Goal: Find specific page/section: Find specific page/section

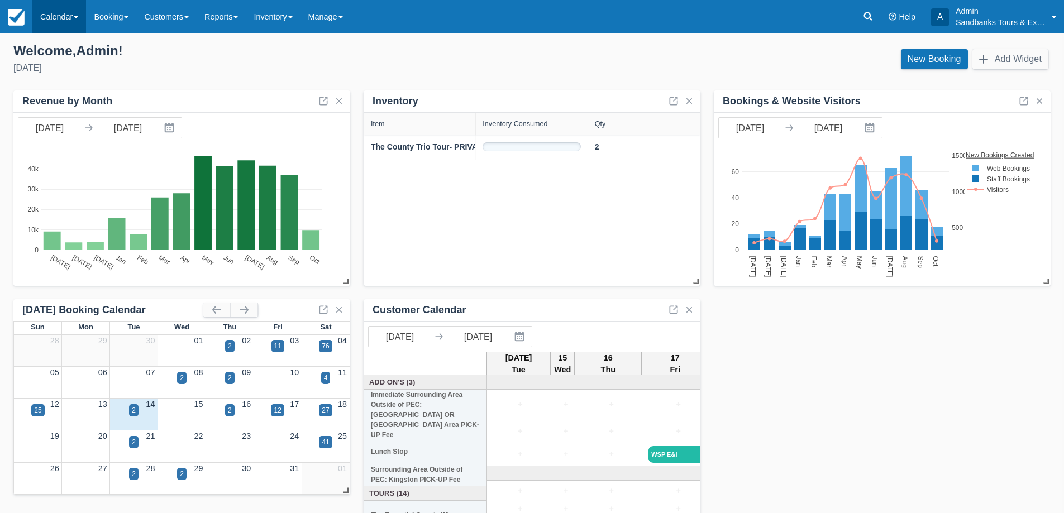
click at [78, 18] on span at bounding box center [76, 17] width 4 height 2
click at [74, 46] on link "Booking" at bounding box center [77, 47] width 88 height 23
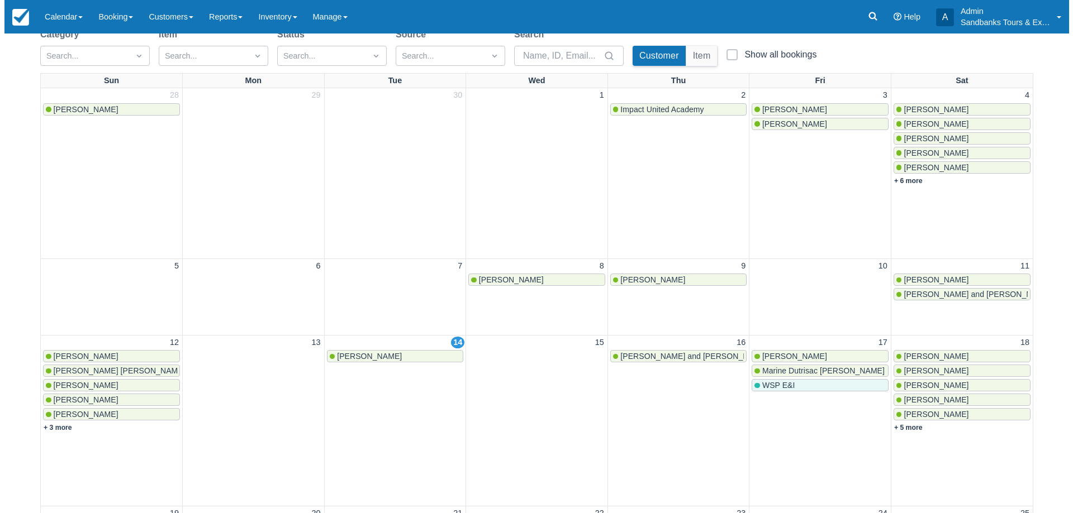
scroll to position [279, 0]
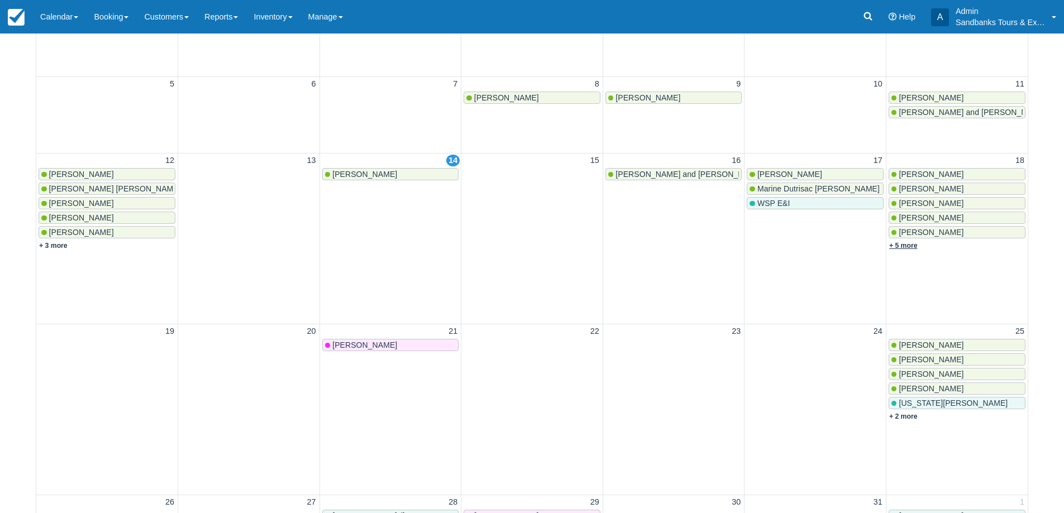
click at [905, 244] on link "+ 5 more" at bounding box center [904, 246] width 28 height 8
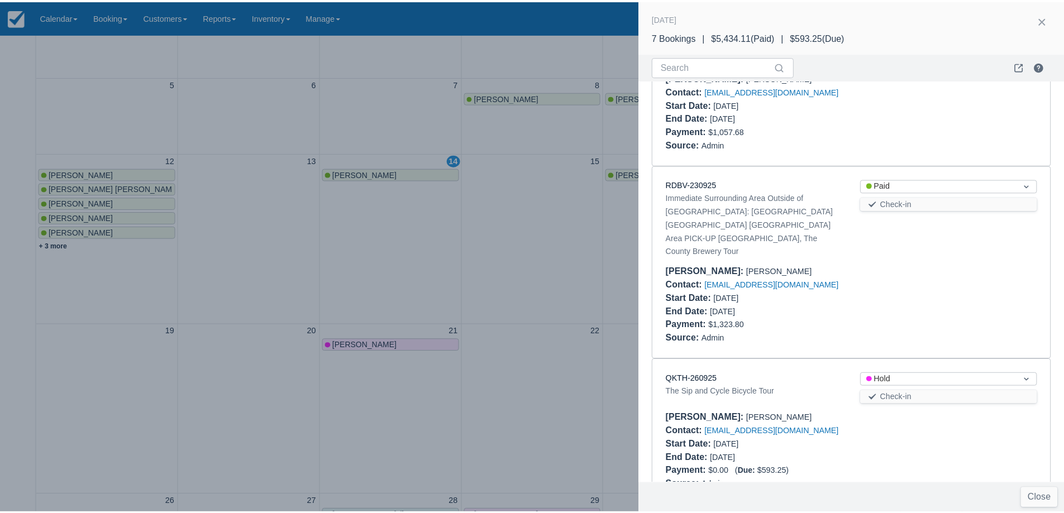
scroll to position [691, 0]
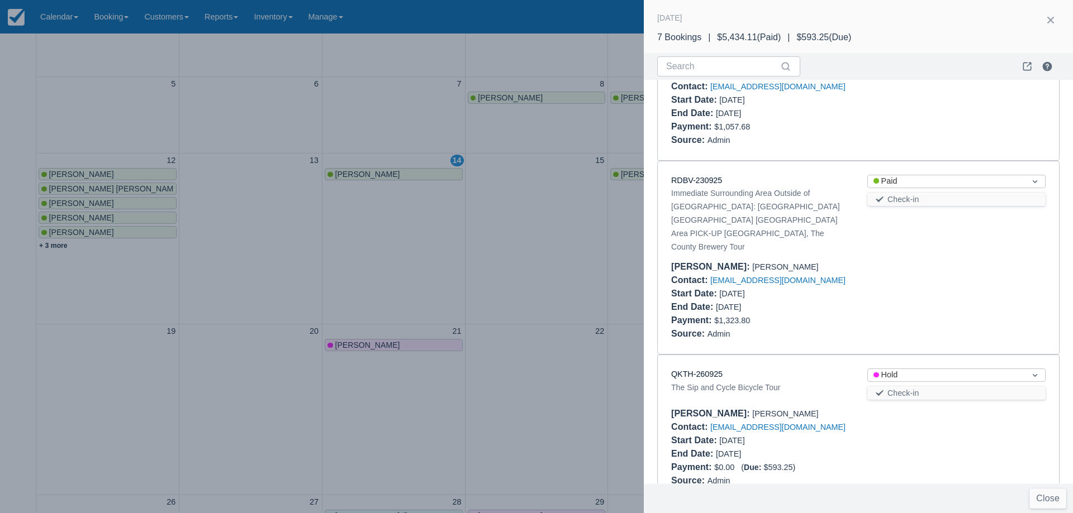
click at [543, 274] on div at bounding box center [536, 256] width 1073 height 513
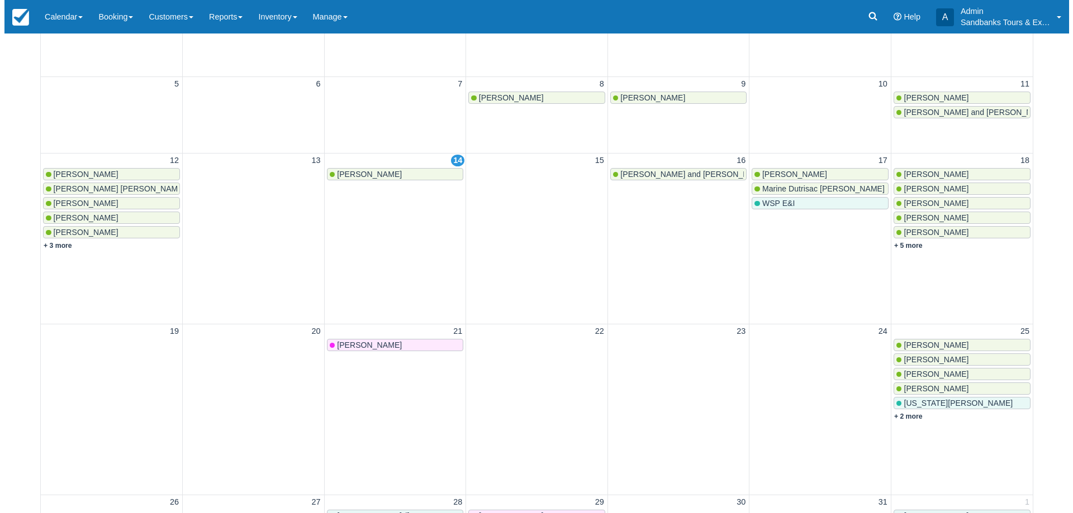
scroll to position [0, 0]
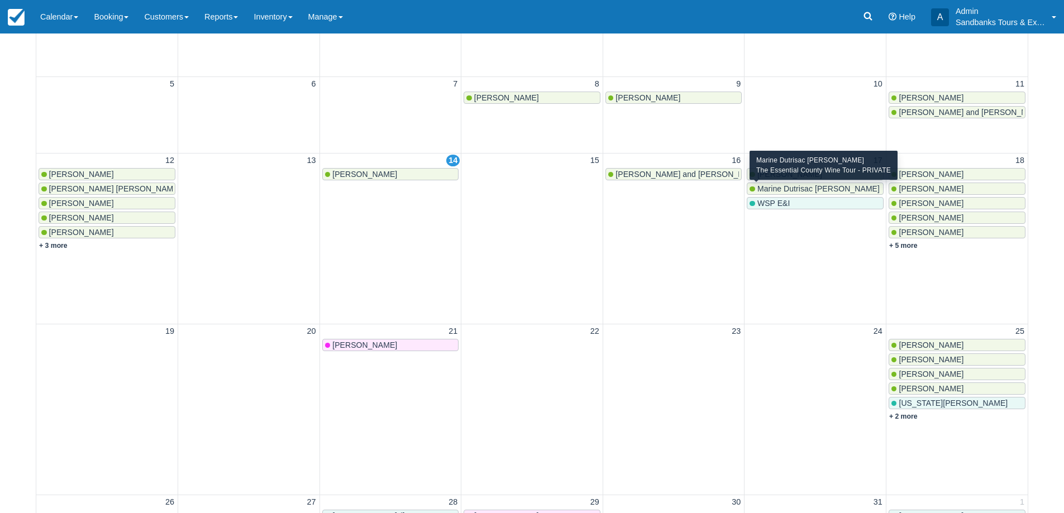
click at [782, 188] on span "Marine Dutrisac Pineau" at bounding box center [819, 188] width 122 height 9
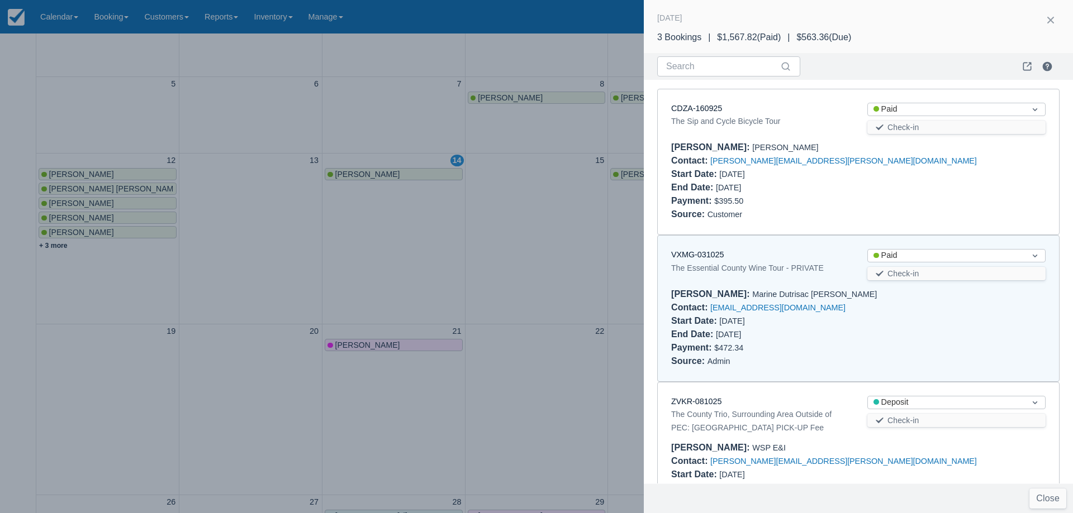
scroll to position [61, 0]
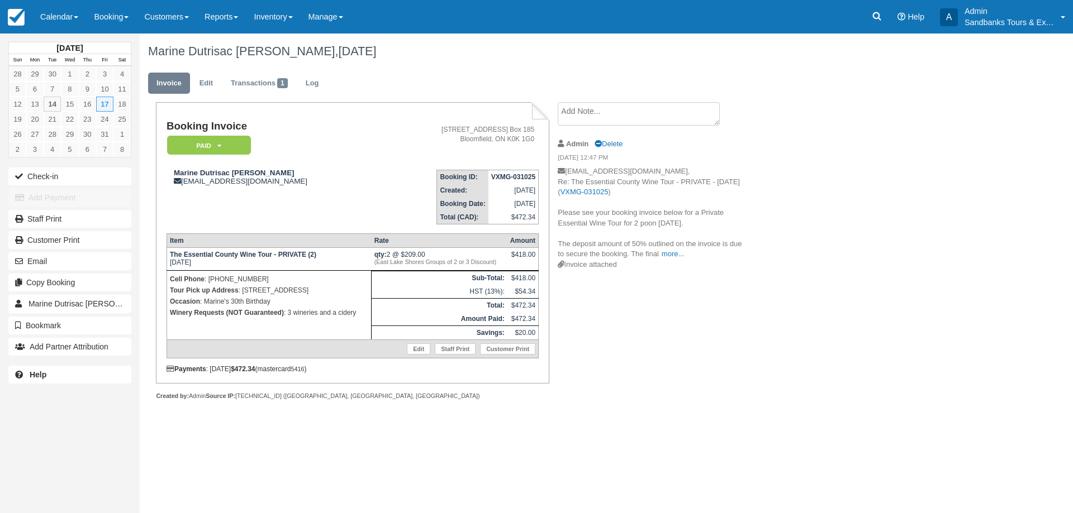
click at [698, 369] on div "Booking Invoice Paid   Pending Deposit Hold Deposit Waiting Cancelled BOOKED GI…" at bounding box center [447, 263] width 615 height 322
drag, startPoint x: 269, startPoint y: 182, endPoint x: 183, endPoint y: 182, distance: 86.6
click at [183, 182] on div "Marine Dutrisac Pineau mdutrisac16@gmail.com" at bounding box center [275, 177] width 216 height 17
copy div "[EMAIL_ADDRESS][DOMAIN_NAME]"
click at [757, 353] on div "Marine Dutrisac Pineau, October 17 2025 Invoice Edit Transactions 1 Log Booking…" at bounding box center [542, 229] width 805 height 391
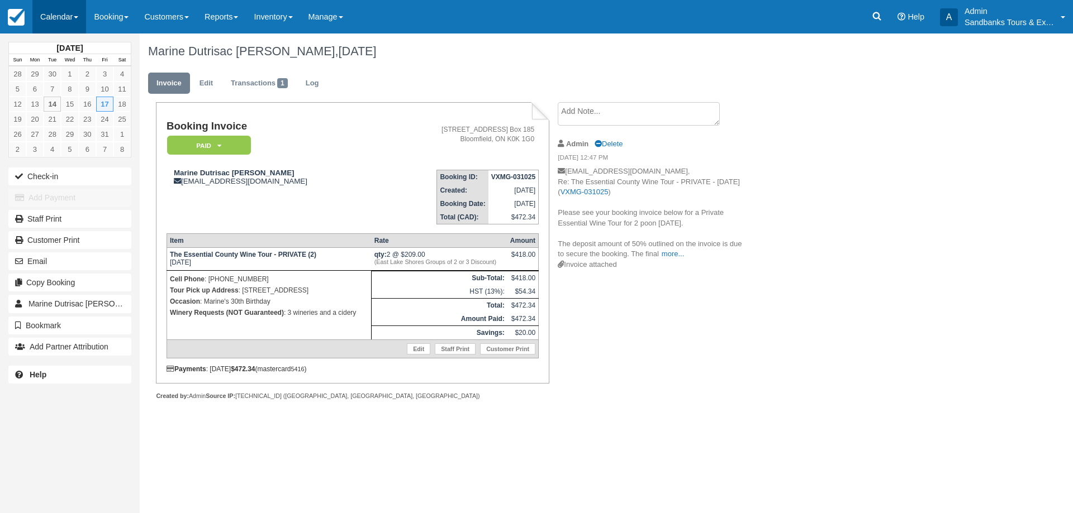
click at [74, 19] on link "Calendar" at bounding box center [59, 17] width 54 height 34
click at [74, 44] on link "Booking" at bounding box center [77, 47] width 88 height 23
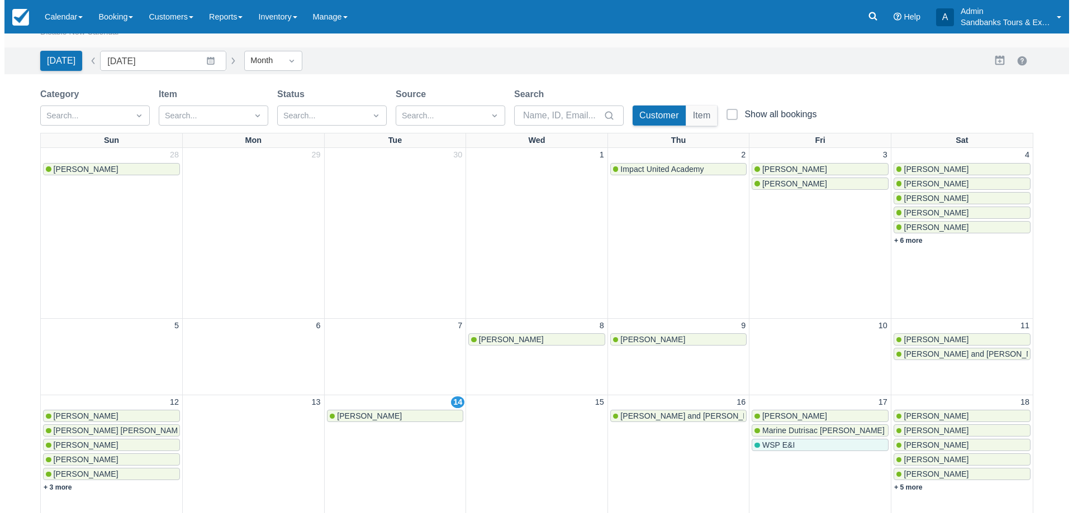
scroll to position [112, 0]
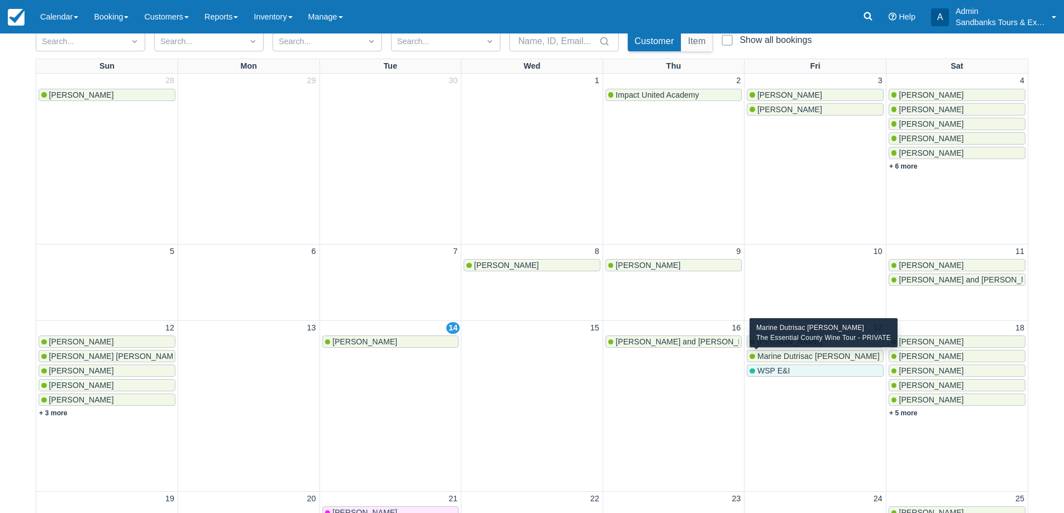
click at [804, 358] on span "Marine Dutrisac [PERSON_NAME]" at bounding box center [819, 356] width 122 height 9
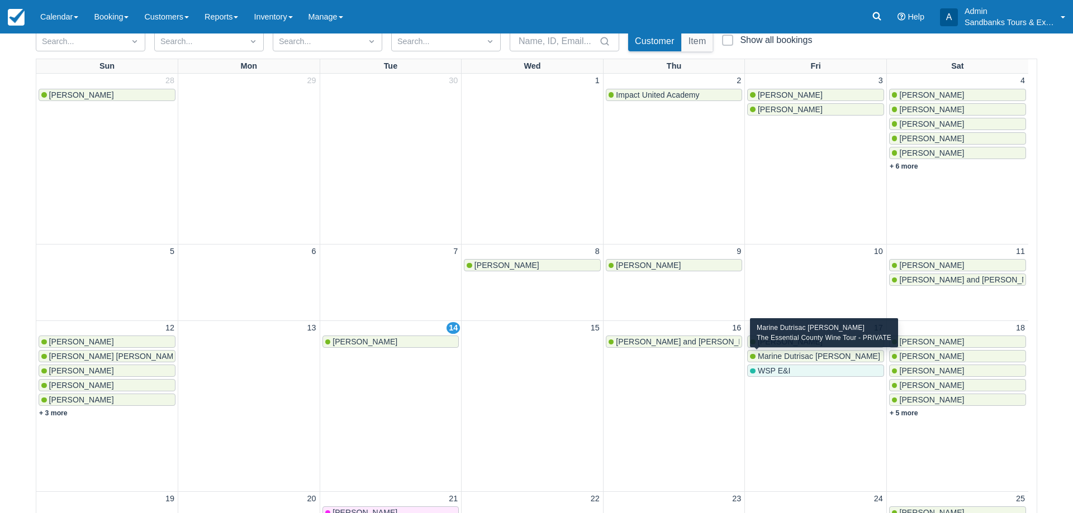
scroll to position [61, 0]
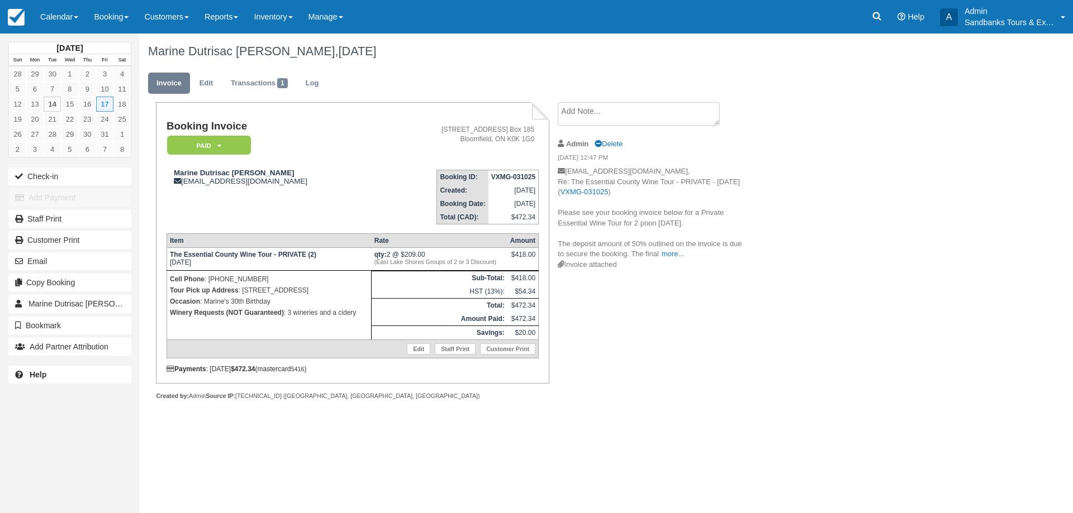
click at [326, 287] on p "Tour Pick up Address : 42 Wellers Lane" at bounding box center [269, 290] width 198 height 11
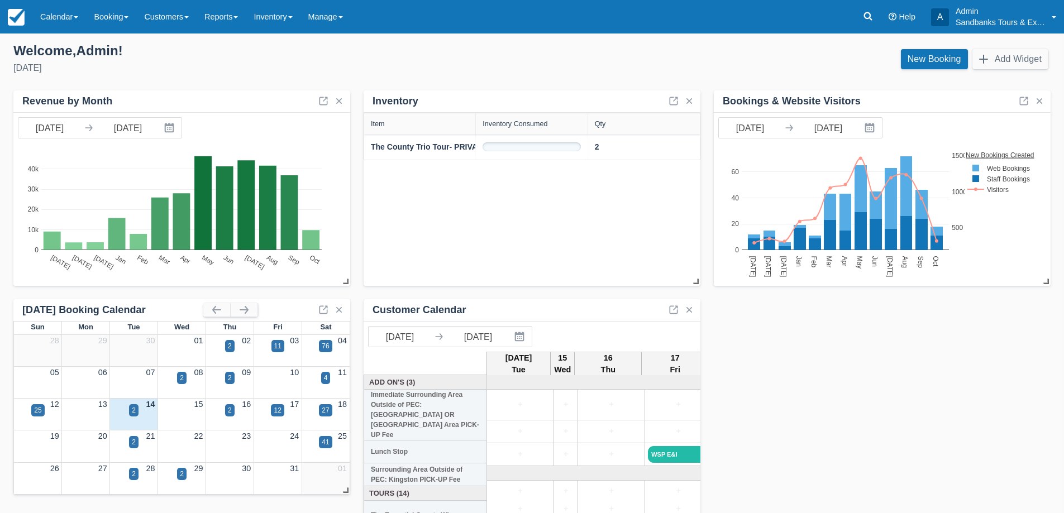
drag, startPoint x: 67, startPoint y: 18, endPoint x: 69, endPoint y: 35, distance: 16.3
click at [68, 18] on link "Calendar" at bounding box center [59, 17] width 54 height 34
click at [69, 49] on link "Booking" at bounding box center [77, 47] width 88 height 23
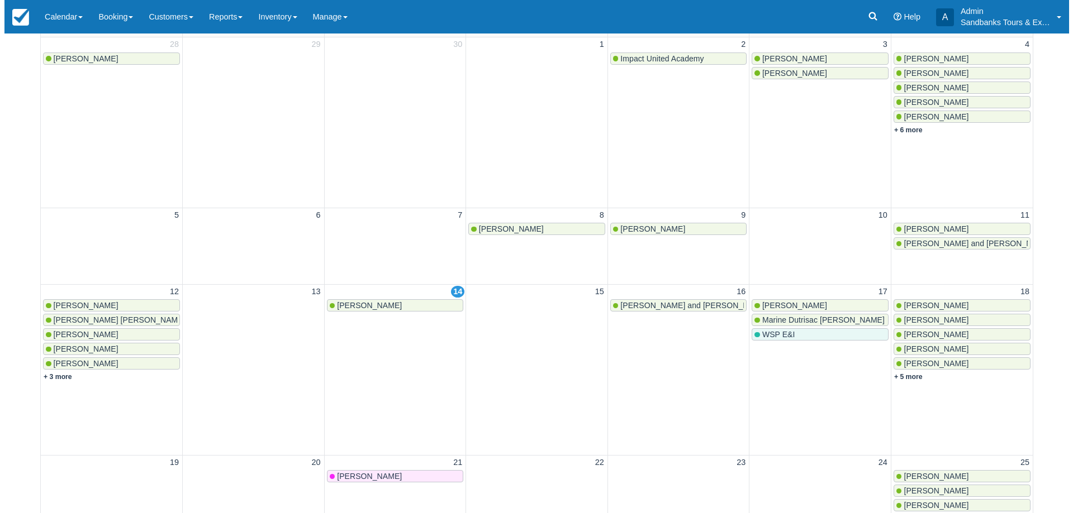
scroll to position [168, 0]
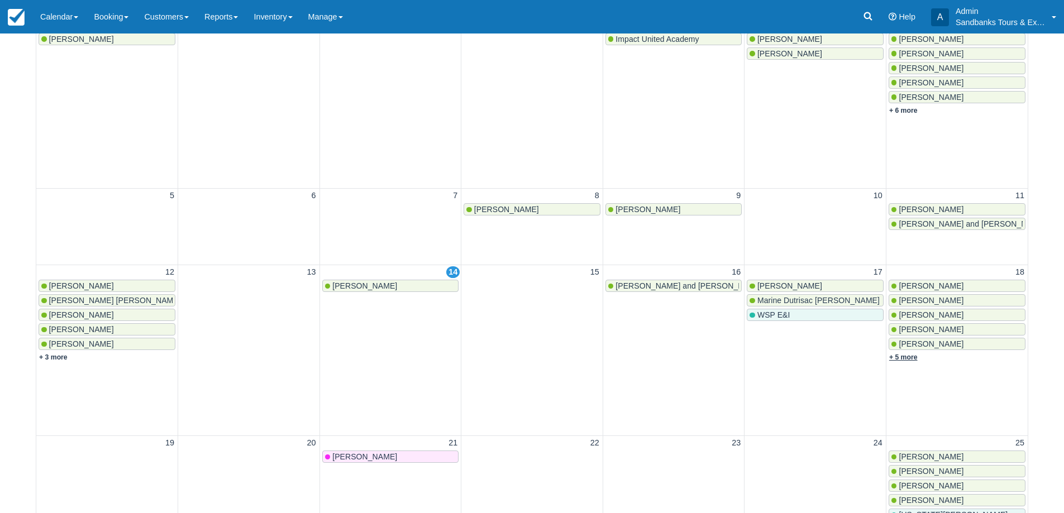
click at [913, 360] on link "+ 5 more" at bounding box center [904, 358] width 28 height 8
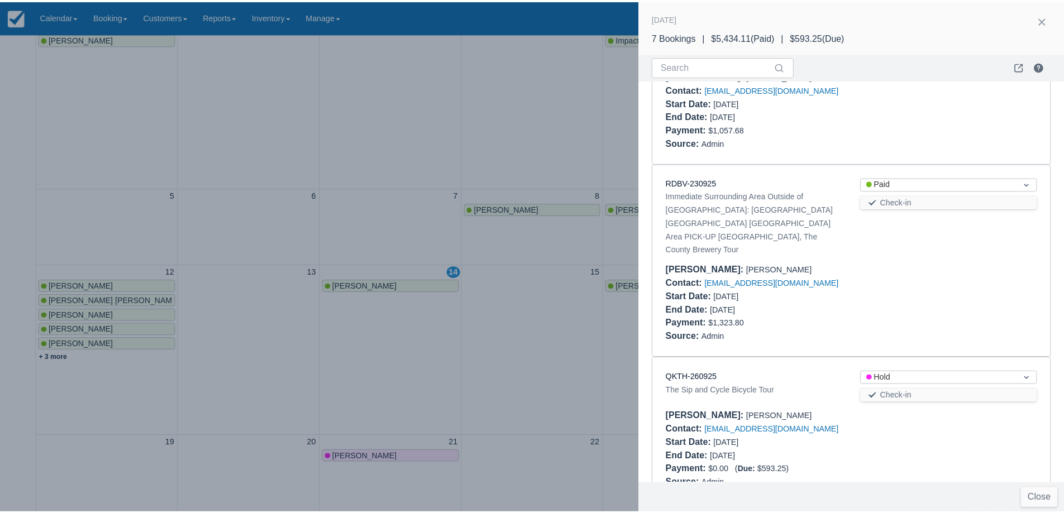
scroll to position [691, 0]
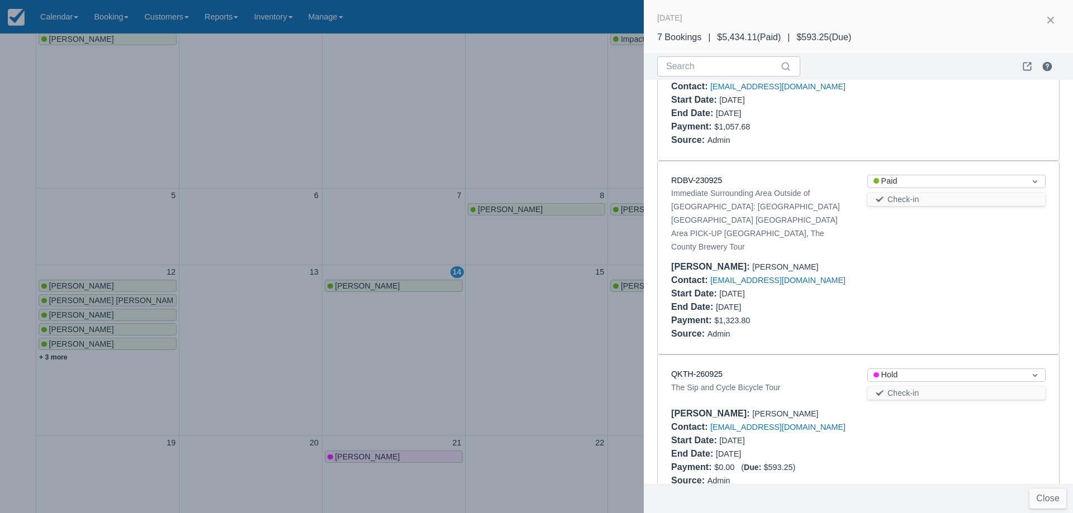
click at [531, 316] on div at bounding box center [536, 256] width 1073 height 513
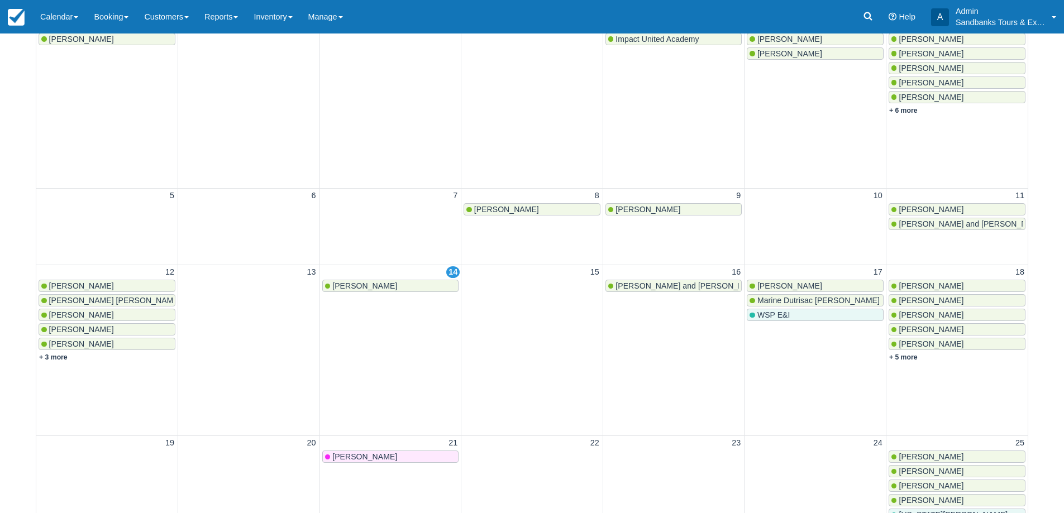
scroll to position [0, 0]
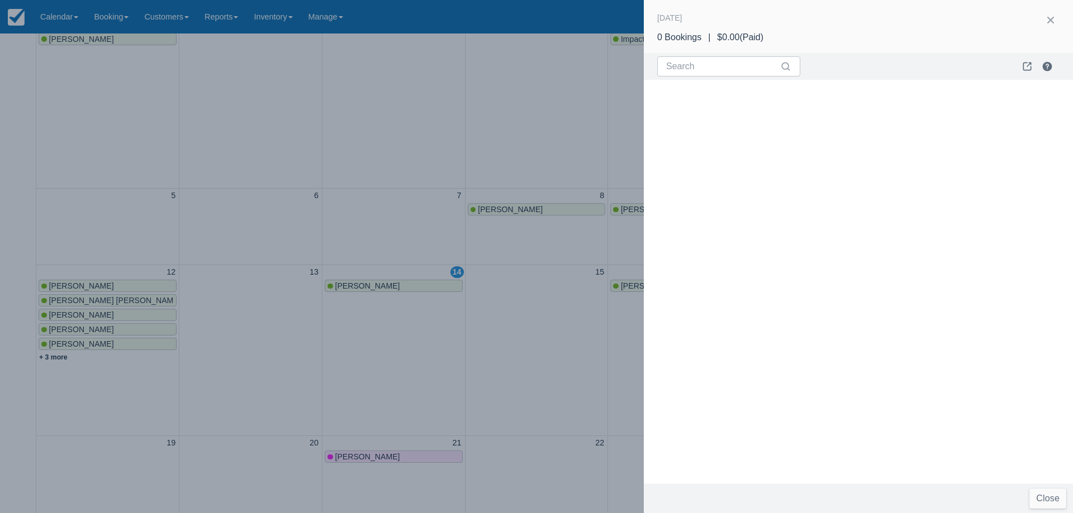
click at [526, 360] on div at bounding box center [536, 256] width 1073 height 513
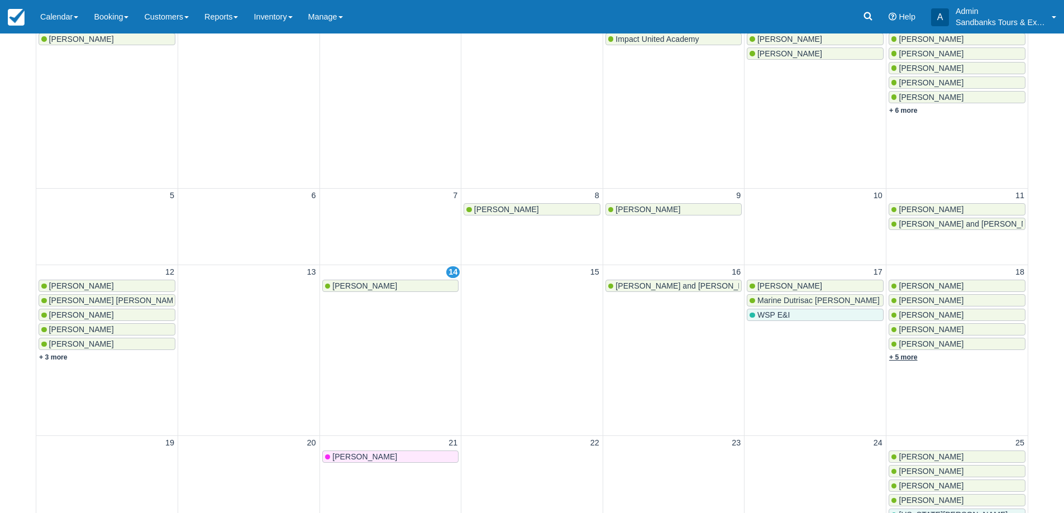
click at [906, 360] on link "+ 5 more" at bounding box center [904, 358] width 28 height 8
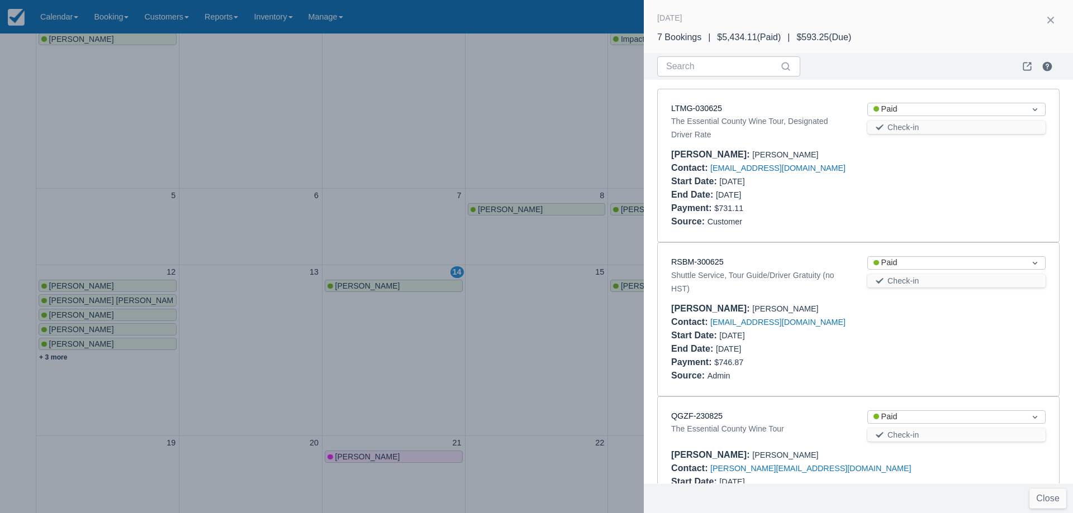
click at [522, 344] on div at bounding box center [536, 256] width 1073 height 513
